Goal: Information Seeking & Learning: Find contact information

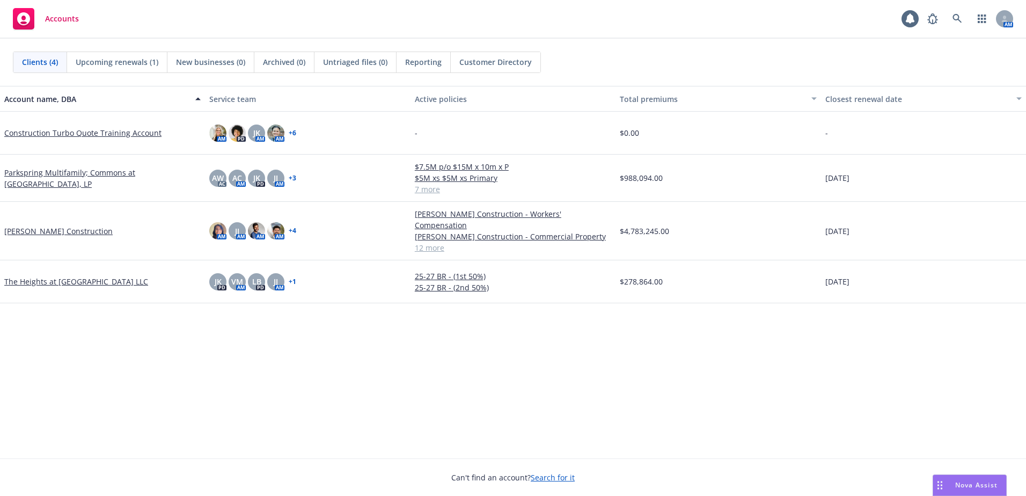
click at [960, 15] on icon at bounding box center [957, 19] width 10 height 10
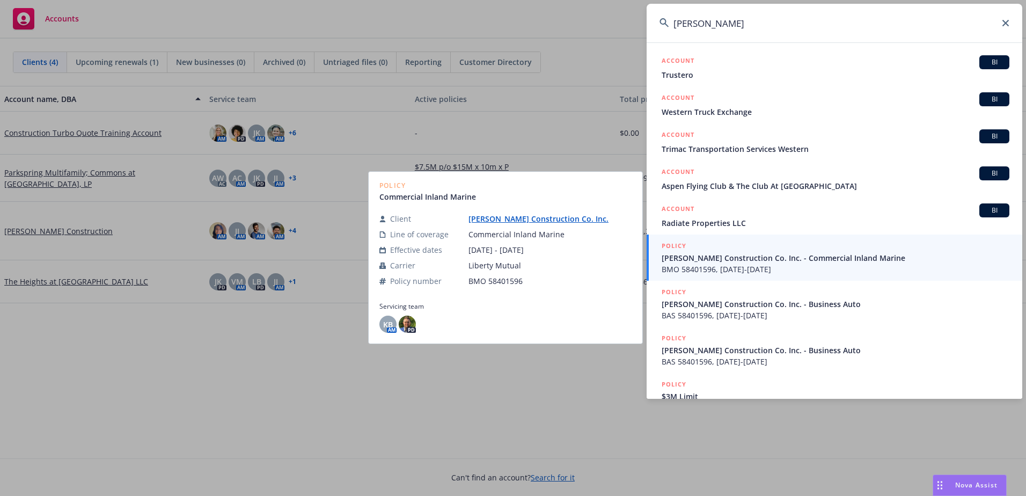
type input "TR WURSTER"
click at [575, 216] on link "T R Wurster Construction Co. Inc." at bounding box center [542, 218] width 149 height 10
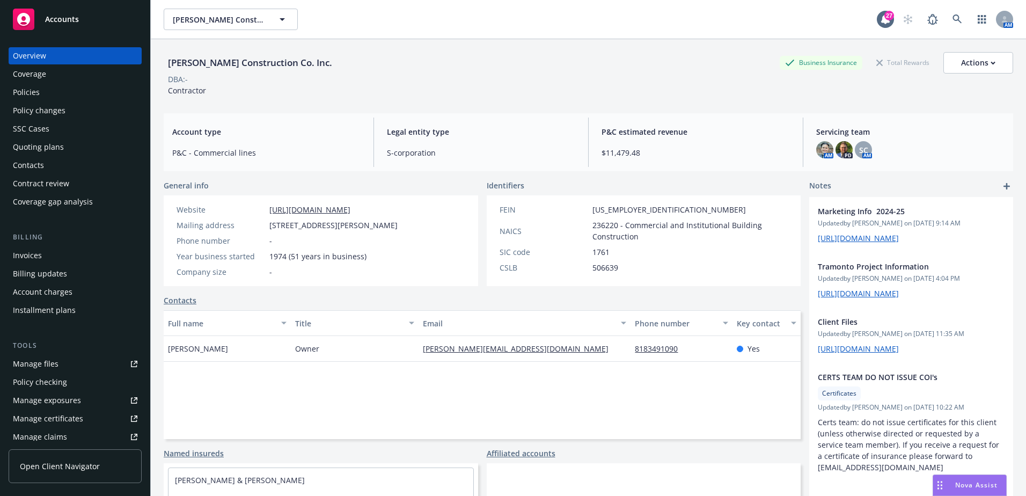
click at [42, 94] on div "Policies" at bounding box center [75, 92] width 124 height 17
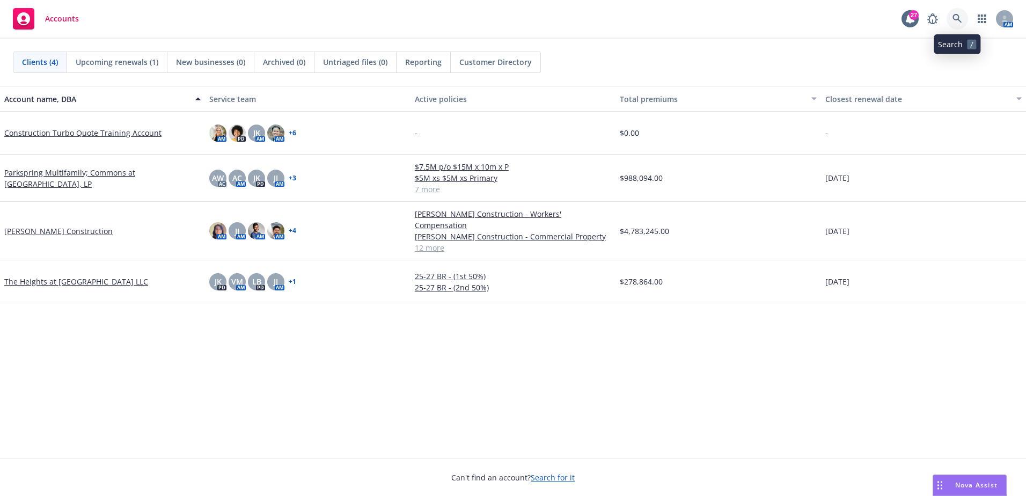
click at [963, 19] on link at bounding box center [956, 18] width 21 height 21
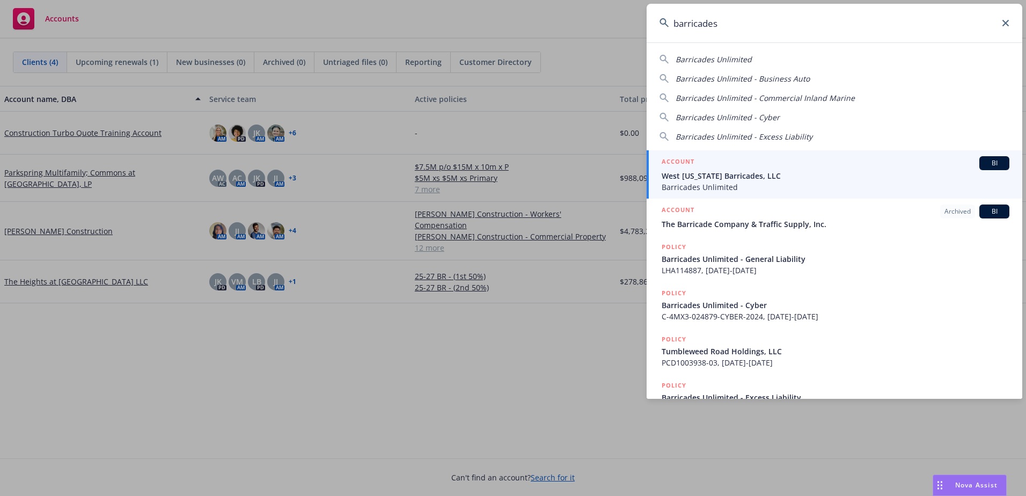
type input "barricades"
click at [805, 162] on div "ACCOUNT BI" at bounding box center [835, 163] width 348 height 14
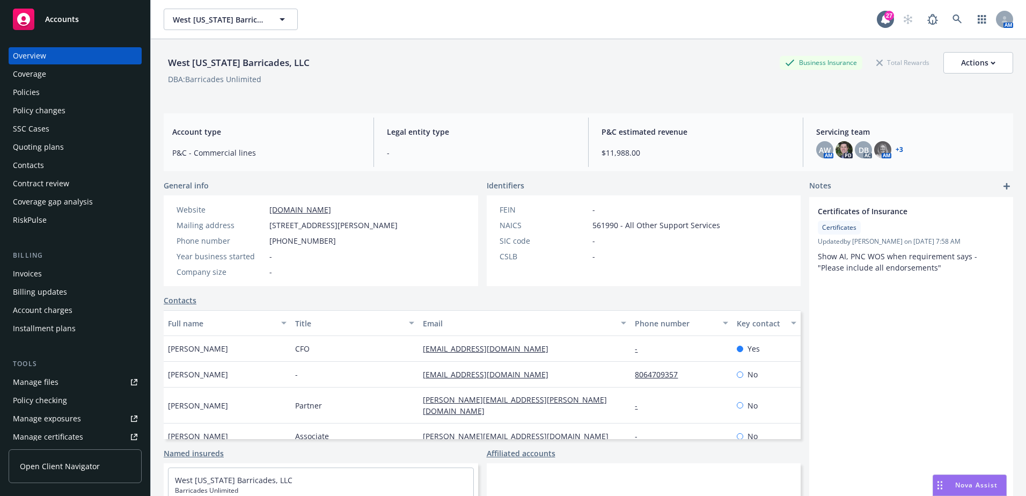
click at [54, 95] on div "Policies" at bounding box center [75, 92] width 124 height 17
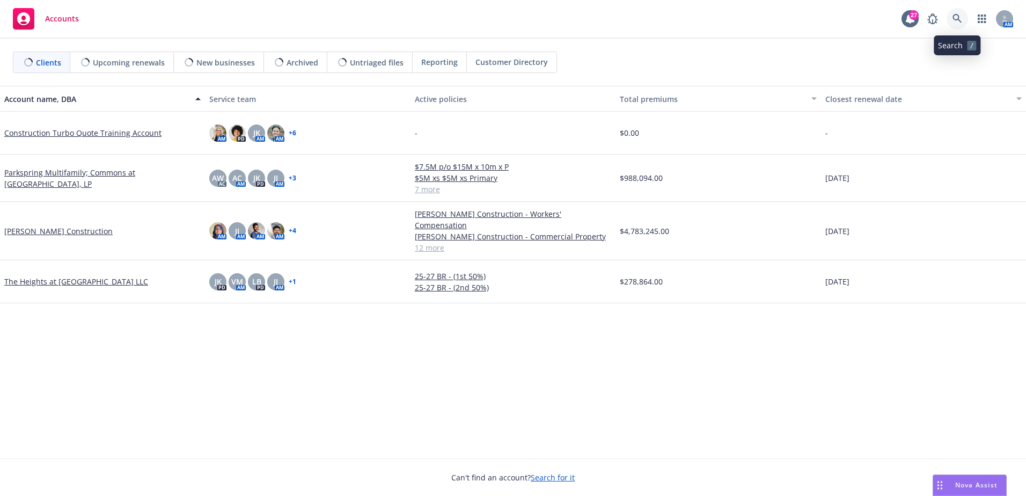
click at [965, 18] on link at bounding box center [956, 18] width 21 height 21
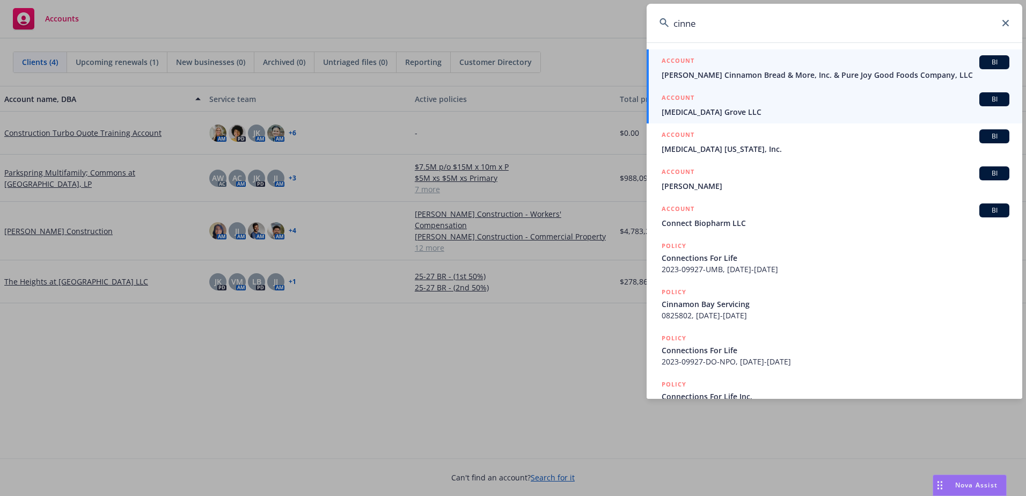
type input "cinne"
click at [768, 113] on span "Cinnabar Grove LLC" at bounding box center [835, 111] width 348 height 11
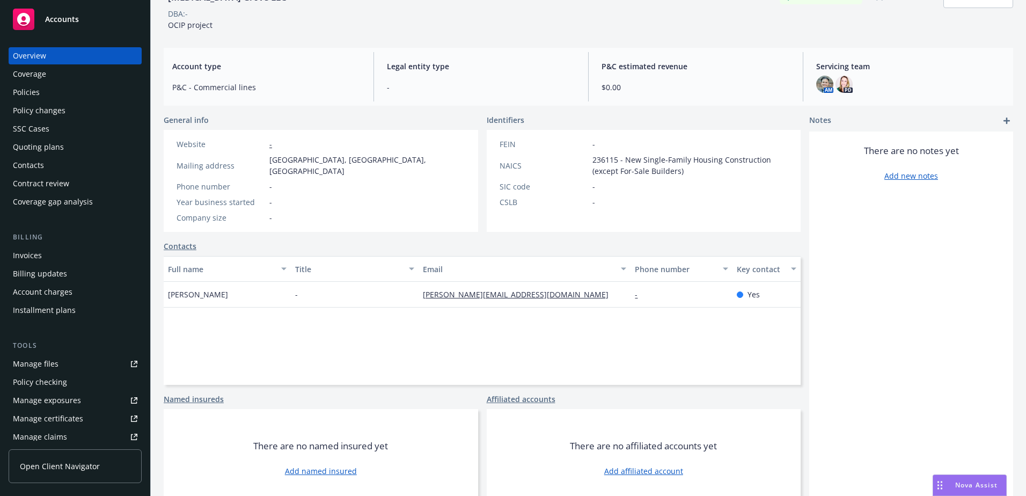
scroll to position [9, 0]
click at [51, 78] on div "Coverage" at bounding box center [75, 73] width 124 height 17
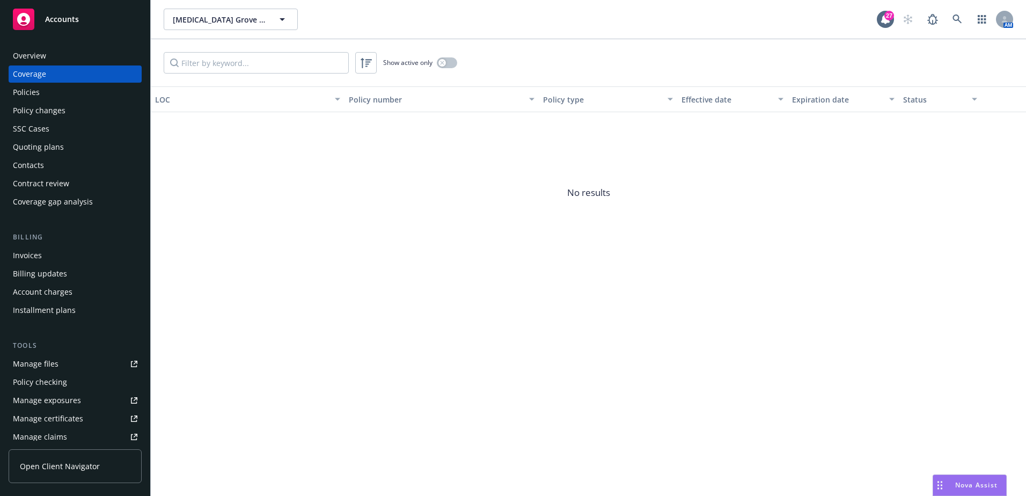
click at [72, 61] on div "Overview" at bounding box center [75, 55] width 124 height 17
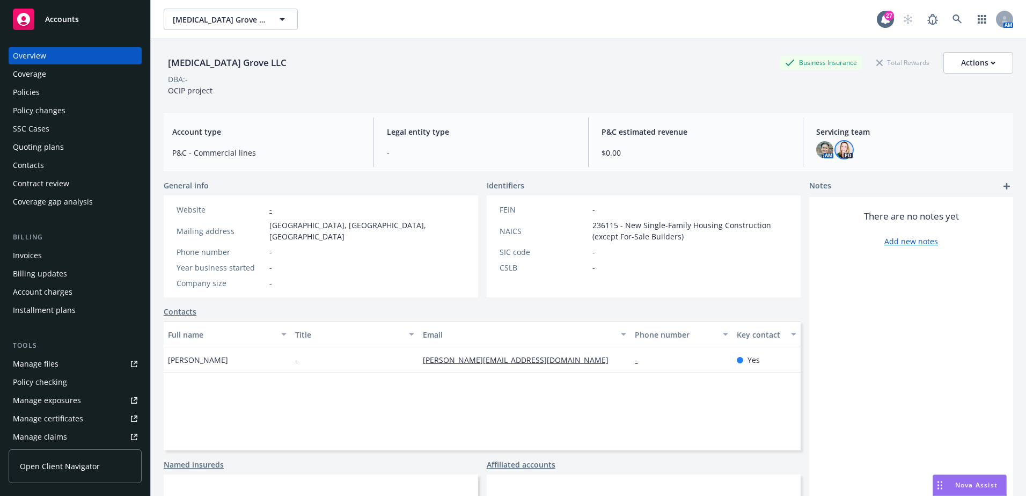
click at [839, 145] on img at bounding box center [843, 149] width 17 height 17
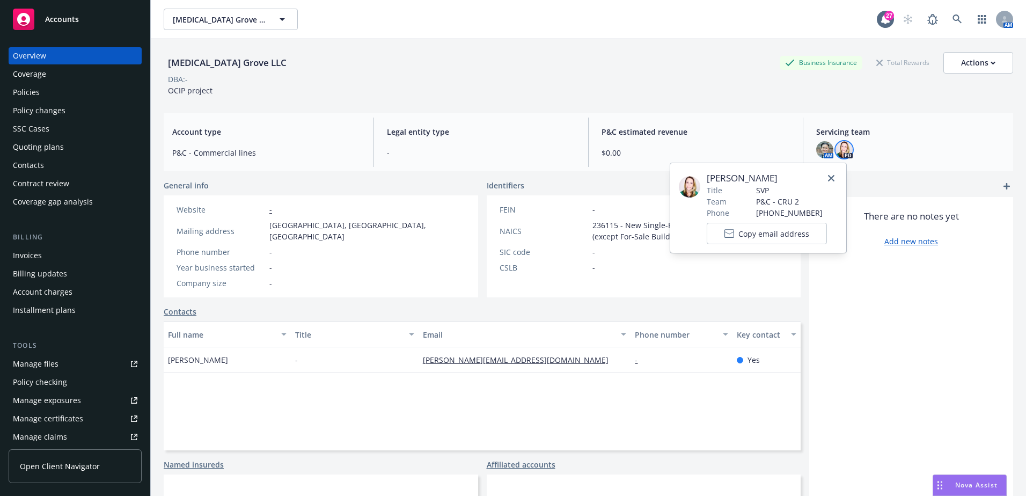
drag, startPoint x: 706, startPoint y: 177, endPoint x: 791, endPoint y: 181, distance: 84.8
click at [791, 181] on span "Lacey Torkelson" at bounding box center [766, 178] width 120 height 13
drag, startPoint x: 791, startPoint y: 181, endPoint x: 785, endPoint y: 180, distance: 5.9
click at [789, 180] on span "Lacey Torkelson" at bounding box center [766, 178] width 120 height 13
drag, startPoint x: 766, startPoint y: 178, endPoint x: 704, endPoint y: 177, distance: 62.2
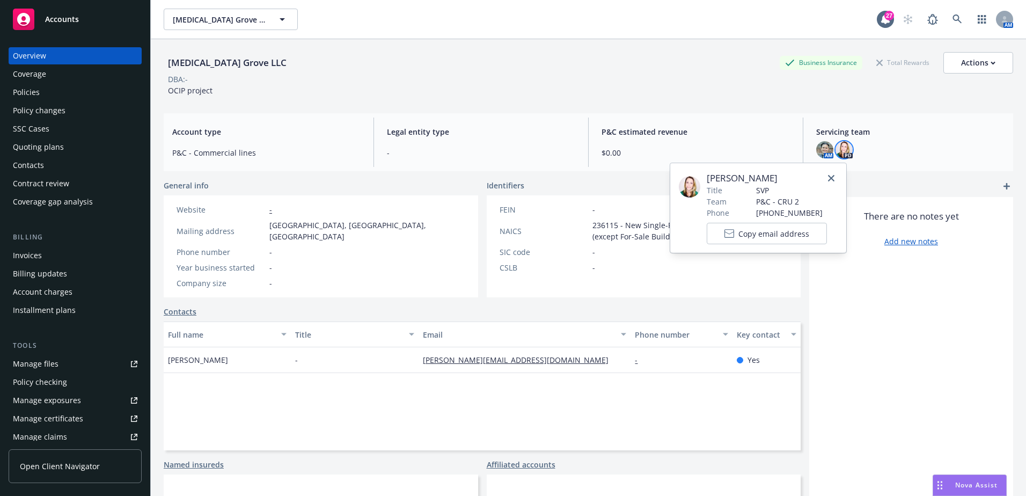
click at [704, 177] on div "Lacey Torkelson Title SVP Team P&C - CRU 2 Phone (707) 799-1217 Copy email addr…" at bounding box center [758, 208] width 159 height 72
drag, startPoint x: 704, startPoint y: 177, endPoint x: 714, endPoint y: 179, distance: 10.3
click at [714, 179] on span "Lacey Torkelson" at bounding box center [766, 178] width 120 height 13
click at [756, 179] on span "Lacey Torkelson" at bounding box center [766, 178] width 120 height 13
drag, startPoint x: 778, startPoint y: 178, endPoint x: 703, endPoint y: 178, distance: 75.6
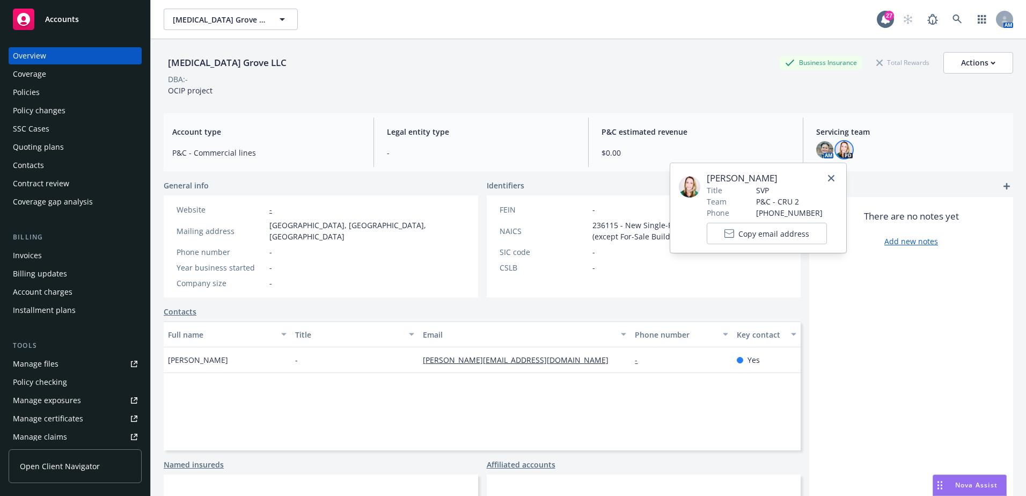
click at [703, 178] on div "Lacey Torkelson Title SVP Team P&C - CRU 2 Phone (707) 799-1217 Copy email addr…" at bounding box center [758, 208] width 159 height 72
click at [706, 178] on span "Lacey Torkelson" at bounding box center [766, 178] width 120 height 13
click at [770, 178] on span "Lacey Torkelson" at bounding box center [766, 178] width 120 height 13
click at [775, 175] on span "Lacey Torkelson" at bounding box center [766, 178] width 120 height 13
drag, startPoint x: 776, startPoint y: 178, endPoint x: 706, endPoint y: 181, distance: 69.3
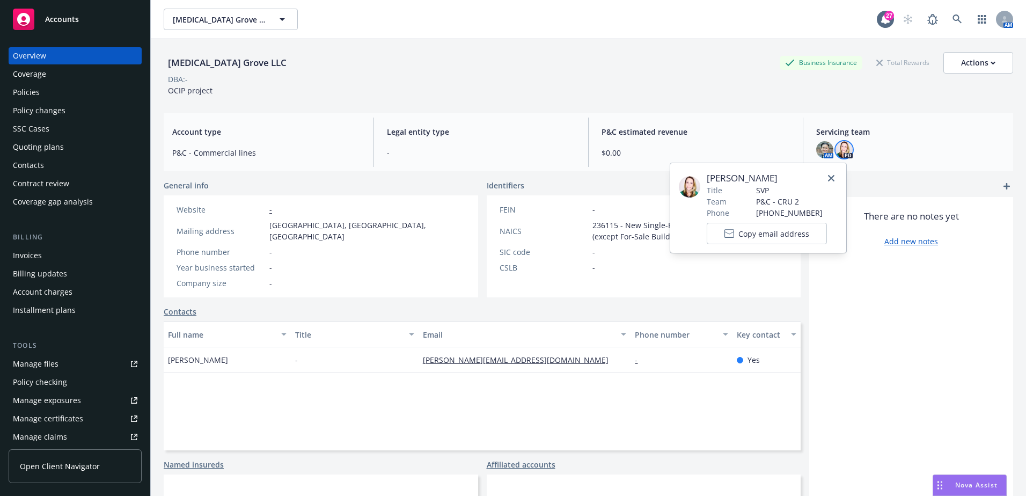
click at [706, 181] on span "Lacey Torkelson" at bounding box center [766, 178] width 120 height 13
drag, startPoint x: 707, startPoint y: 181, endPoint x: 789, endPoint y: 177, distance: 81.6
click at [789, 177] on span "Lacey Torkelson" at bounding box center [766, 178] width 120 height 13
drag, startPoint x: 789, startPoint y: 177, endPoint x: 779, endPoint y: 180, distance: 9.5
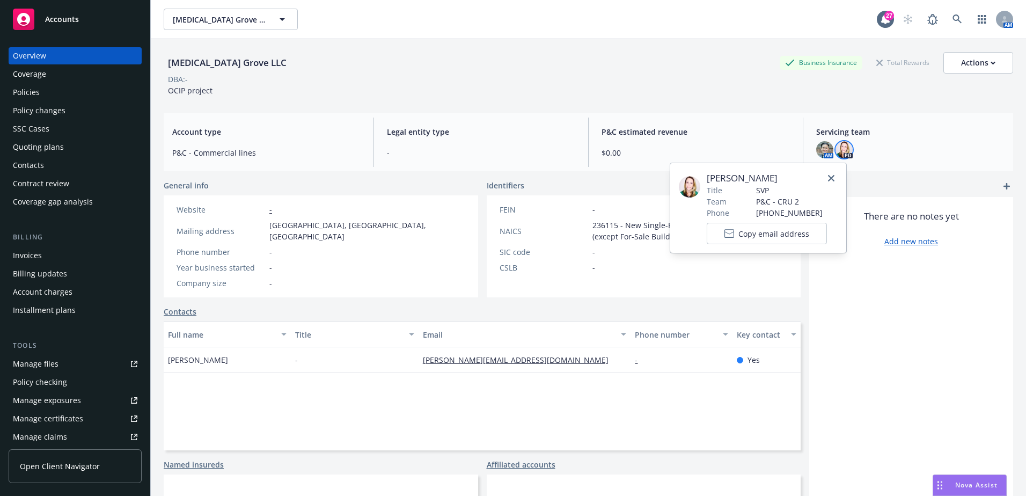
click at [781, 179] on span "Lacey Torkelson" at bounding box center [766, 178] width 120 height 13
click at [691, 182] on img at bounding box center [689, 186] width 21 height 21
click at [748, 178] on span "Lacey Torkelson" at bounding box center [766, 178] width 120 height 13
click at [833, 180] on icon "close" at bounding box center [831, 178] width 6 height 6
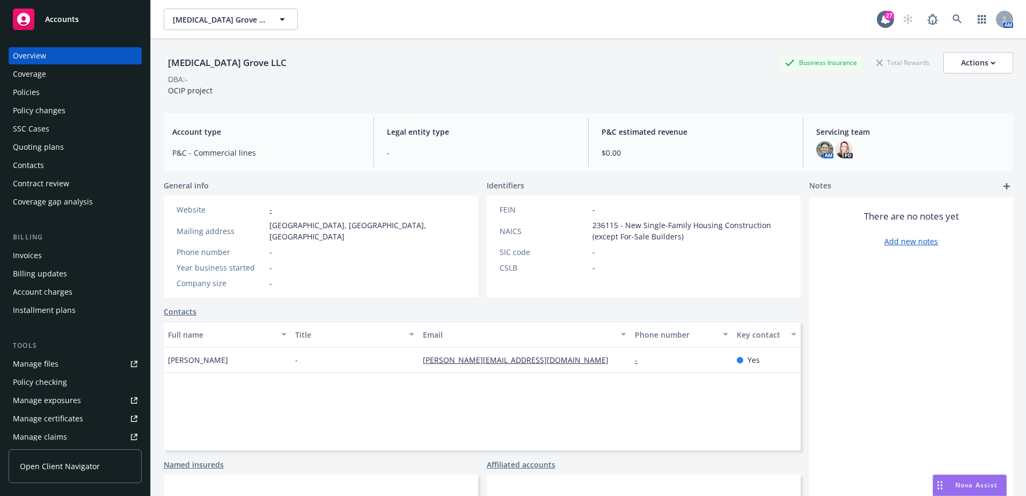
click at [70, 97] on div "Policies" at bounding box center [75, 92] width 124 height 17
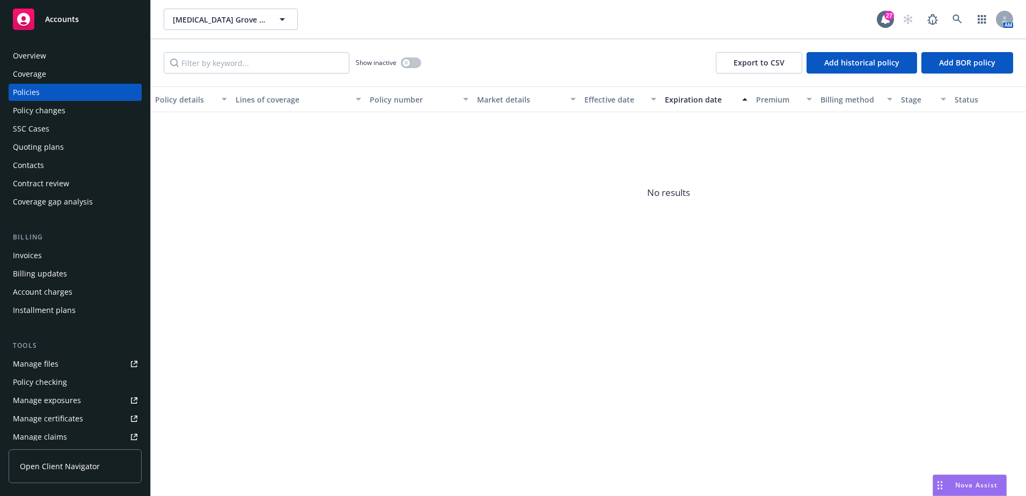
click at [88, 75] on div "Coverage" at bounding box center [75, 73] width 124 height 17
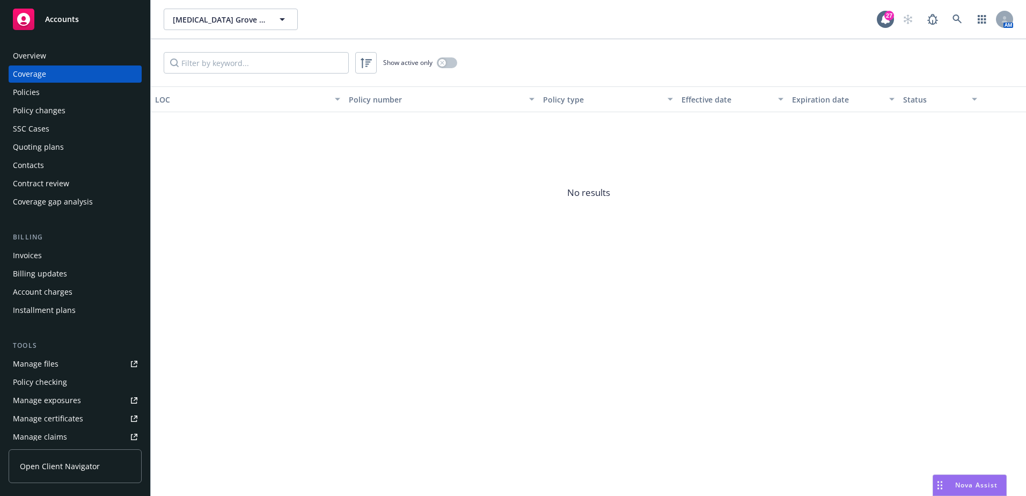
click at [60, 58] on div "Overview" at bounding box center [75, 55] width 124 height 17
